Goal: Register for event/course

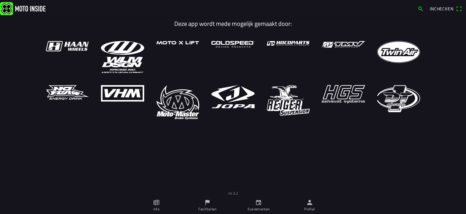
click at [260, 209] on ion-label "Evenementen" at bounding box center [259, 209] width 22 height 5
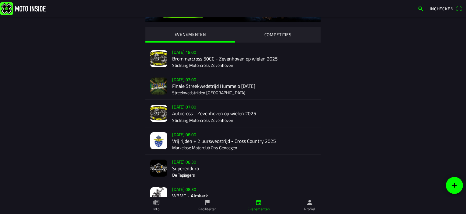
scroll to position [61, 0]
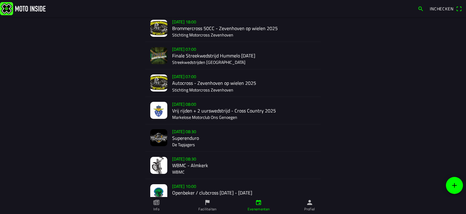
click at [185, 166] on div "[DATE] 08:30 WBMC - Almkerk WBMC" at bounding box center [244, 165] width 144 height 27
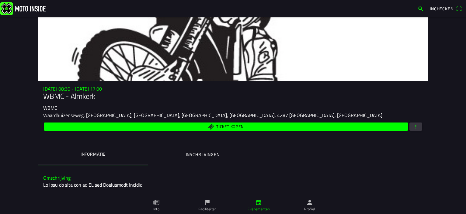
click at [414, 126] on span "button" at bounding box center [415, 127] width 5 height 8
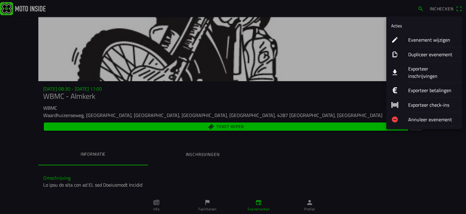
click at [423, 68] on ion-label "Exporteer inschrijvingen" at bounding box center [432, 72] width 49 height 15
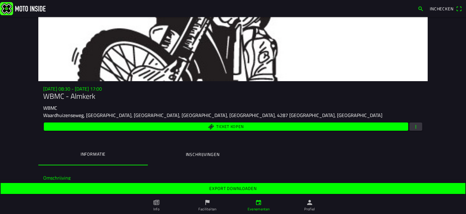
click at [0, 0] on slot "Export downloaden" at bounding box center [0, 0] width 0 height 0
